Goal: Obtain resource: Obtain resource

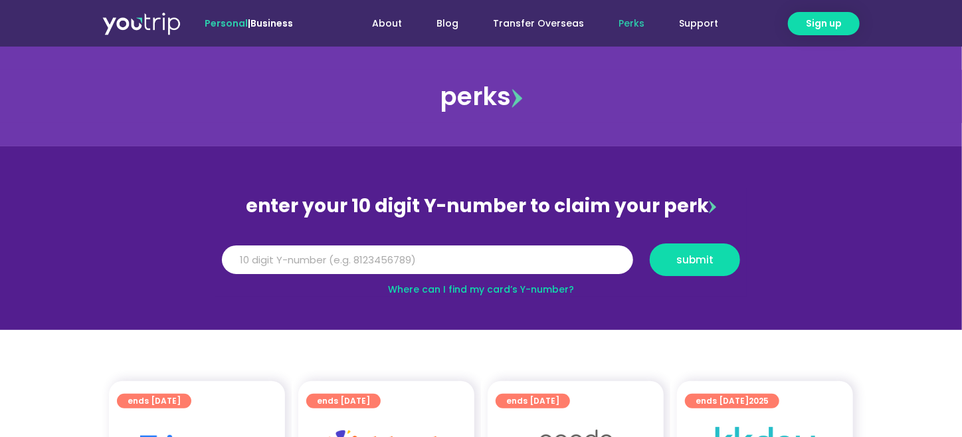
click at [410, 310] on section "enter your 10 digit Y-number to claim your perk Y Number submit Where can I fin…" at bounding box center [481, 237] width 962 height 183
click at [424, 257] on input "Y Number" at bounding box center [427, 259] width 411 height 29
paste input "8104324823"
type input "8104324823"
click at [710, 258] on span "submit" at bounding box center [694, 260] width 37 height 10
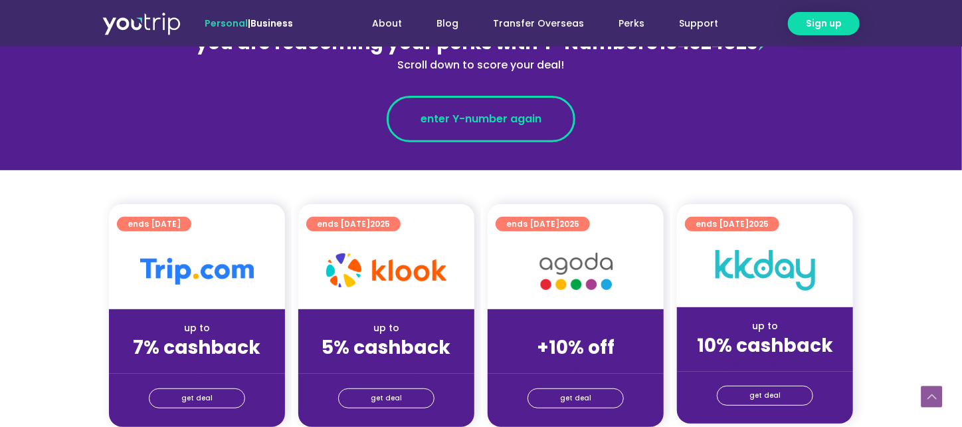
scroll to position [199, 0]
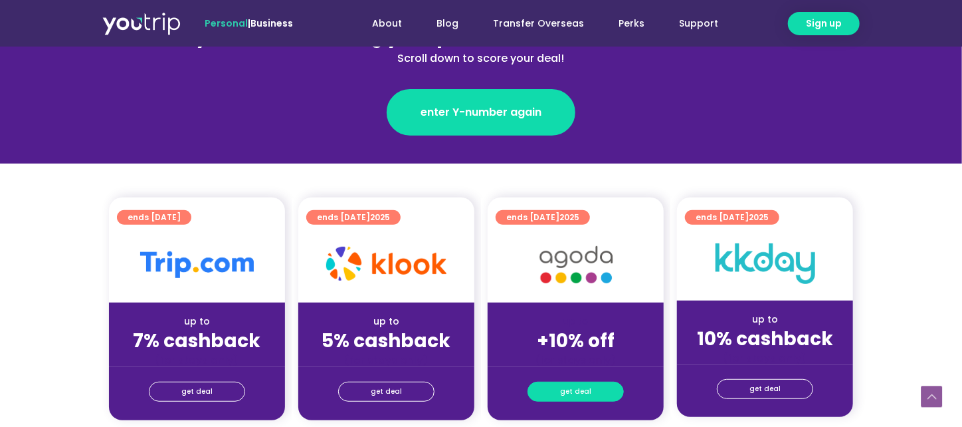
click at [580, 391] on span "get deal" at bounding box center [575, 391] width 31 height 19
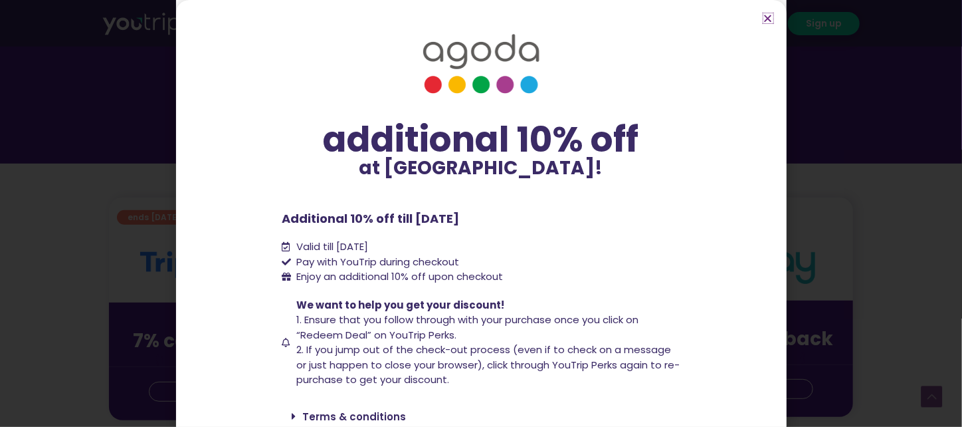
scroll to position [51, 0]
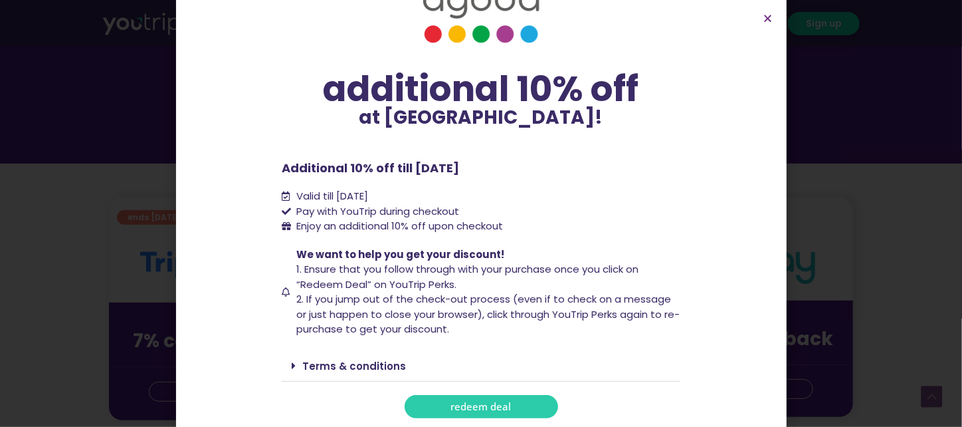
click at [464, 404] on span "redeem deal" at bounding box center [481, 406] width 60 height 10
